Goal: Check status: Check status

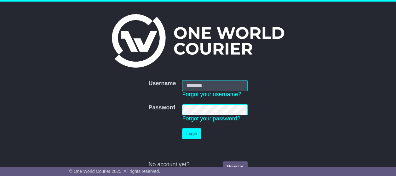
type input "**********"
click at [192, 133] on button "Login" at bounding box center [191, 134] width 19 height 11
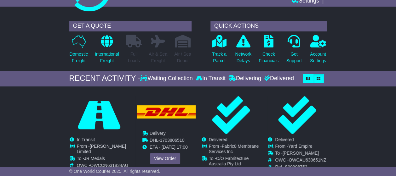
scroll to position [95, 0]
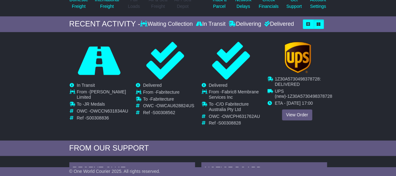
click at [295, 93] on td "UPS (new) - 1Z30A5730498378728" at bounding box center [303, 95] width 57 height 12
click at [295, 114] on link "View Order" at bounding box center [297, 114] width 30 height 11
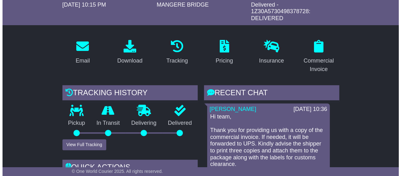
scroll to position [85, 0]
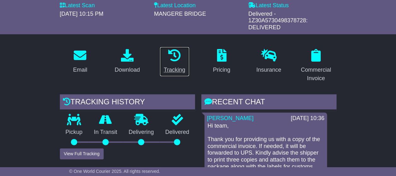
click at [174, 50] on icon at bounding box center [174, 55] width 13 height 13
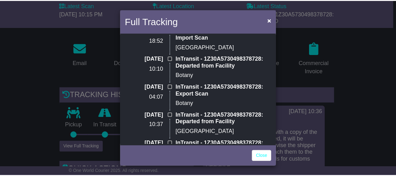
scroll to position [0, 0]
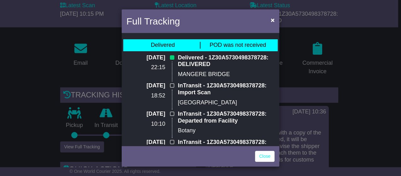
drag, startPoint x: 3, startPoint y: 62, endPoint x: 22, endPoint y: 66, distance: 20.0
click at [3, 62] on div "Full Tracking × Delivered POD was not received 07 Aug 2025 22:15 Delivered - 1Z…" at bounding box center [200, 88] width 401 height 176
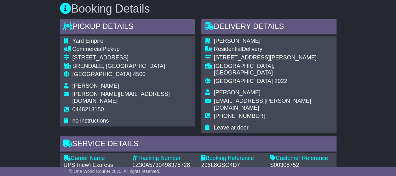
scroll to position [410, 0]
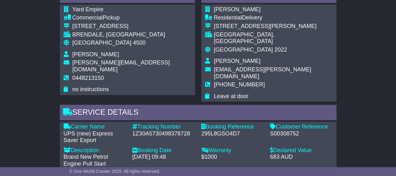
click at [281, 131] on div "S00308752" at bounding box center [301, 134] width 63 height 7
copy div "S00308752"
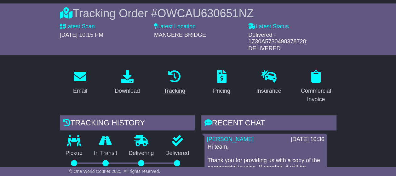
scroll to position [63, 0]
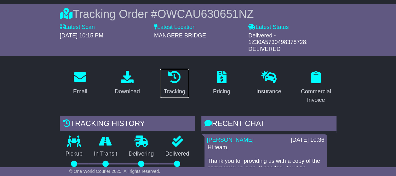
click at [180, 73] on icon at bounding box center [174, 77] width 13 height 13
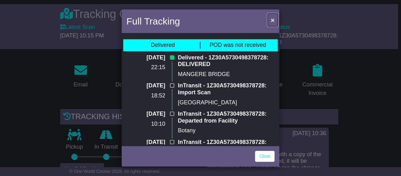
click at [272, 21] on span "×" at bounding box center [273, 19] width 4 height 7
